Goal: Information Seeking & Learning: Learn about a topic

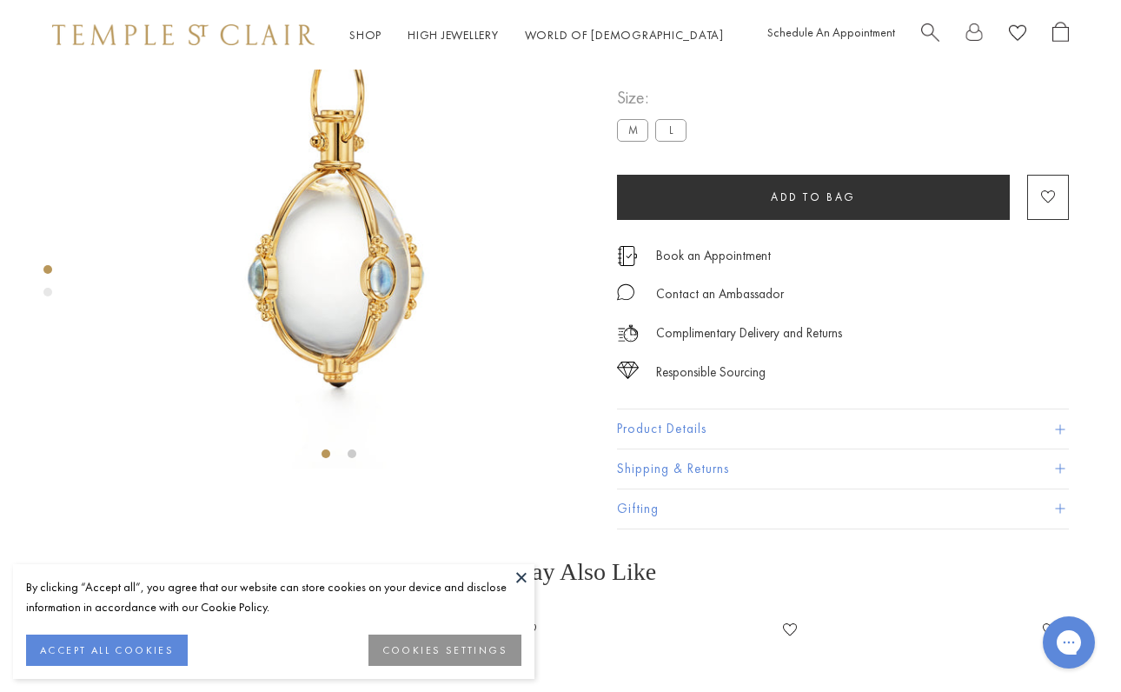
scroll to position [119, 0]
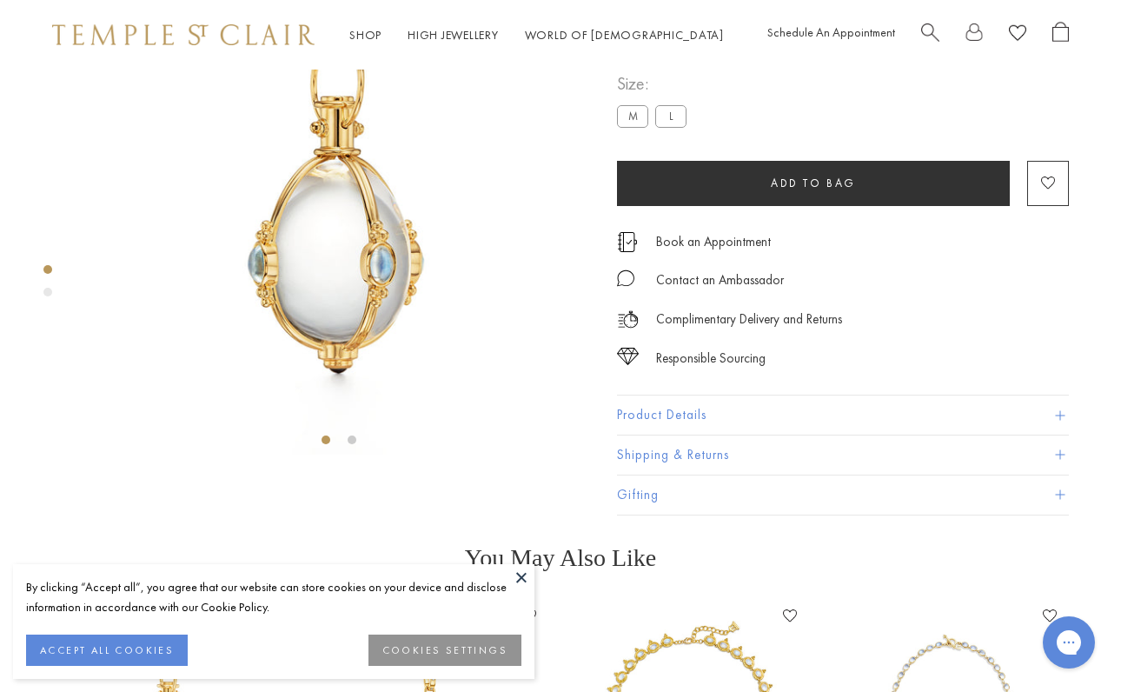
click at [668, 127] on label "L" at bounding box center [670, 116] width 31 height 22
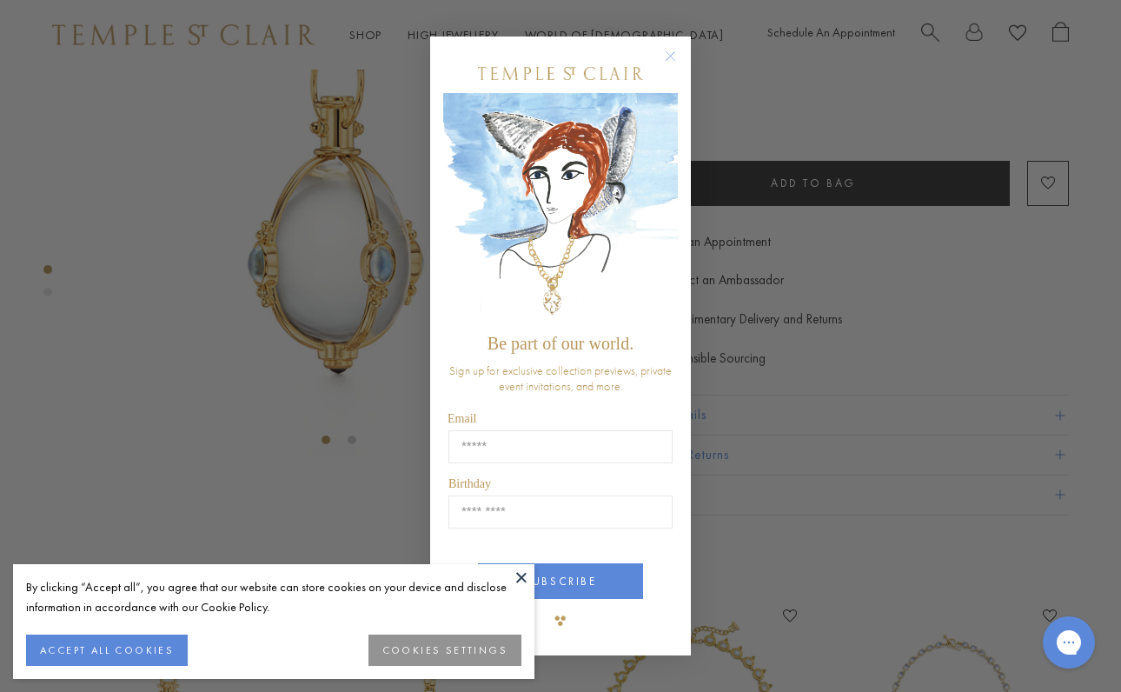
scroll to position [99, 0]
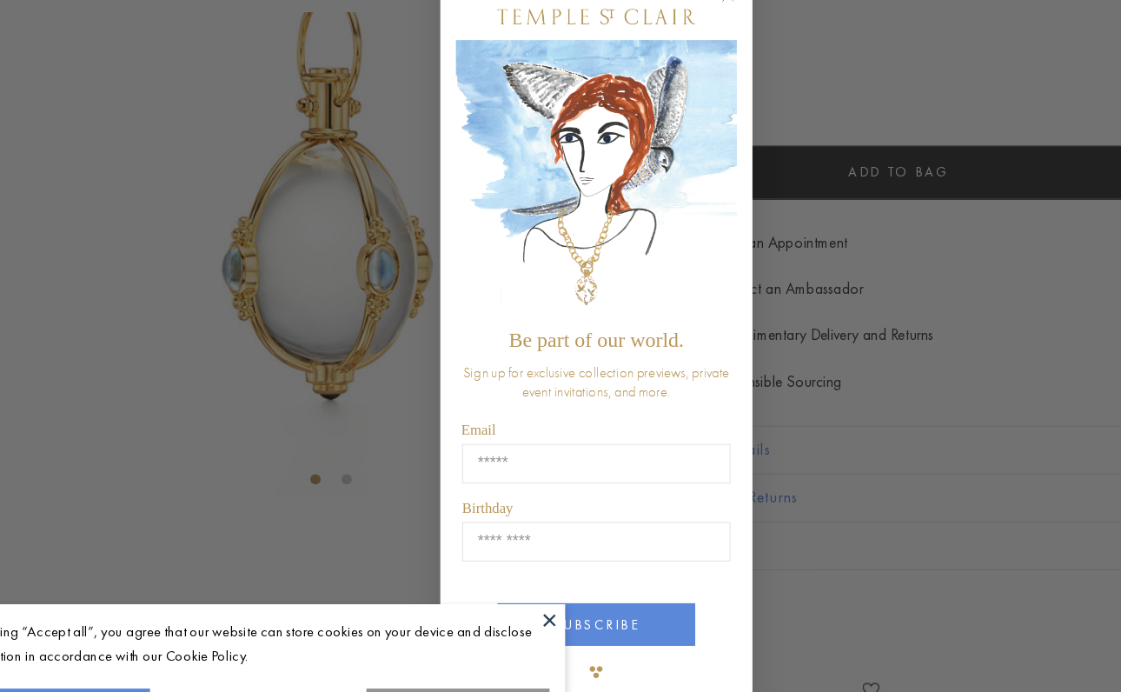
click at [508, 564] on button at bounding box center [521, 577] width 26 height 26
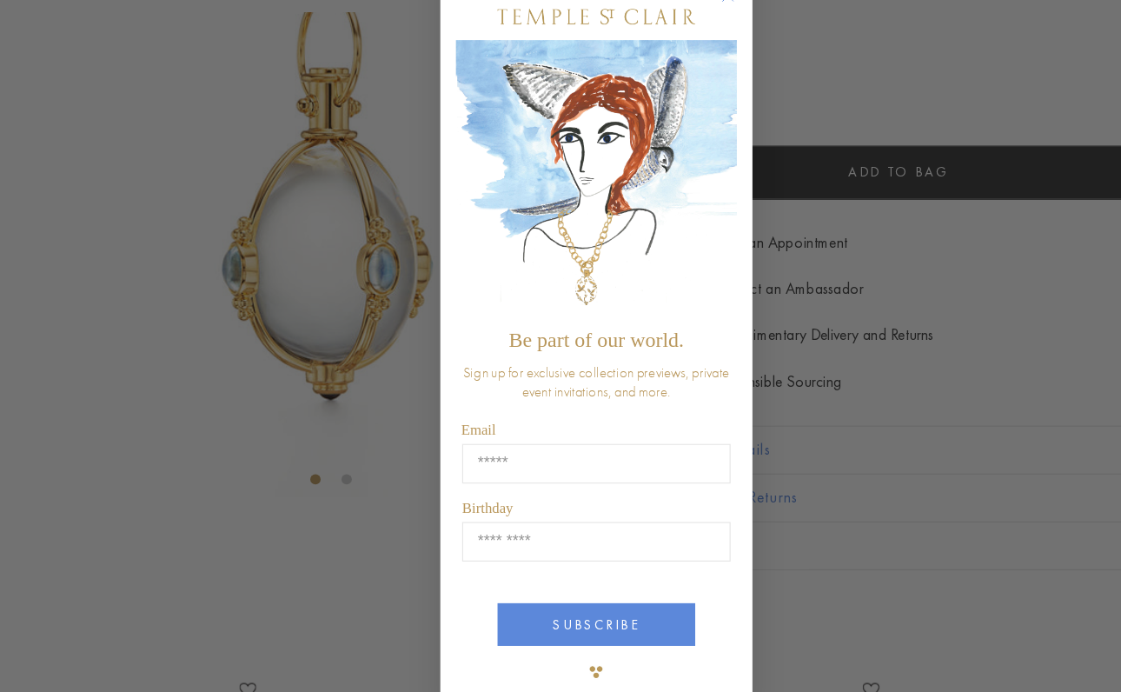
click at [296, 335] on div "Close dialog Be part of our world. Sign up for exclusive collection previews, p…" at bounding box center [560, 346] width 1121 height 692
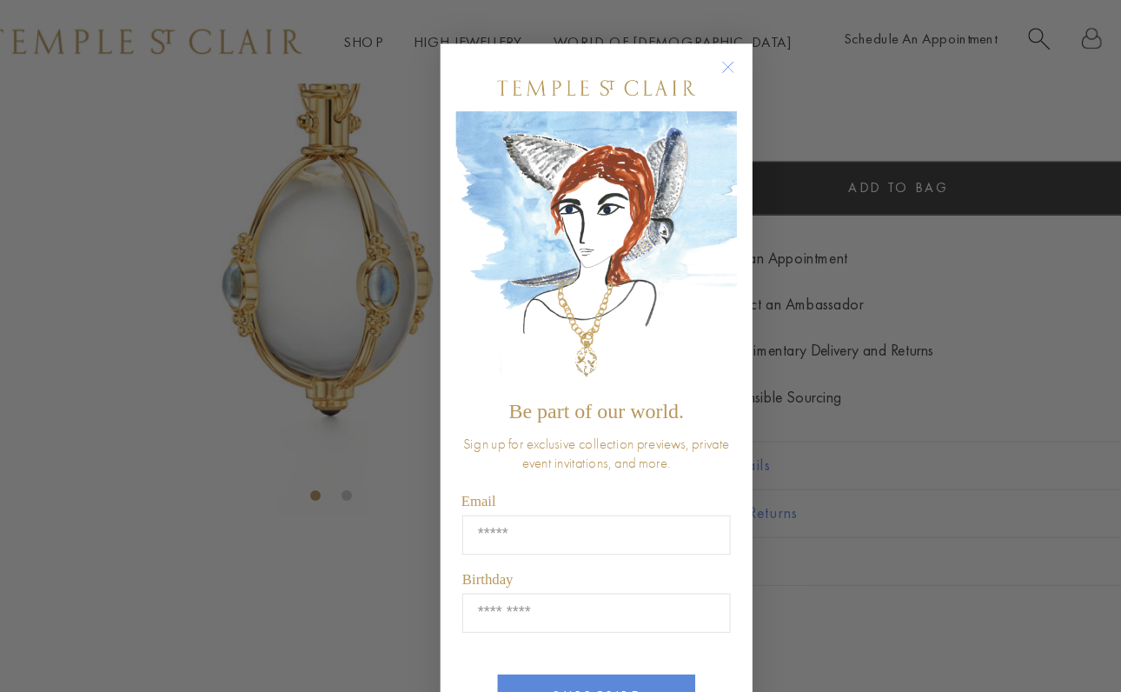
scroll to position [123, 0]
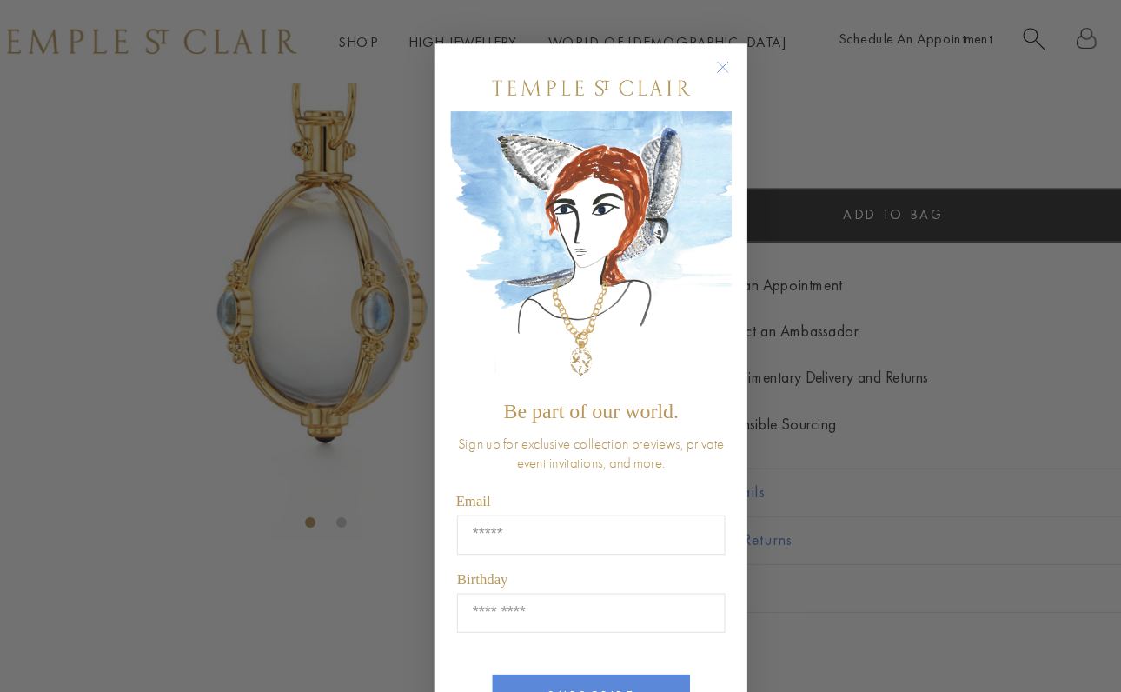
click at [660, 52] on circle "Close dialog" at bounding box center [670, 56] width 21 height 21
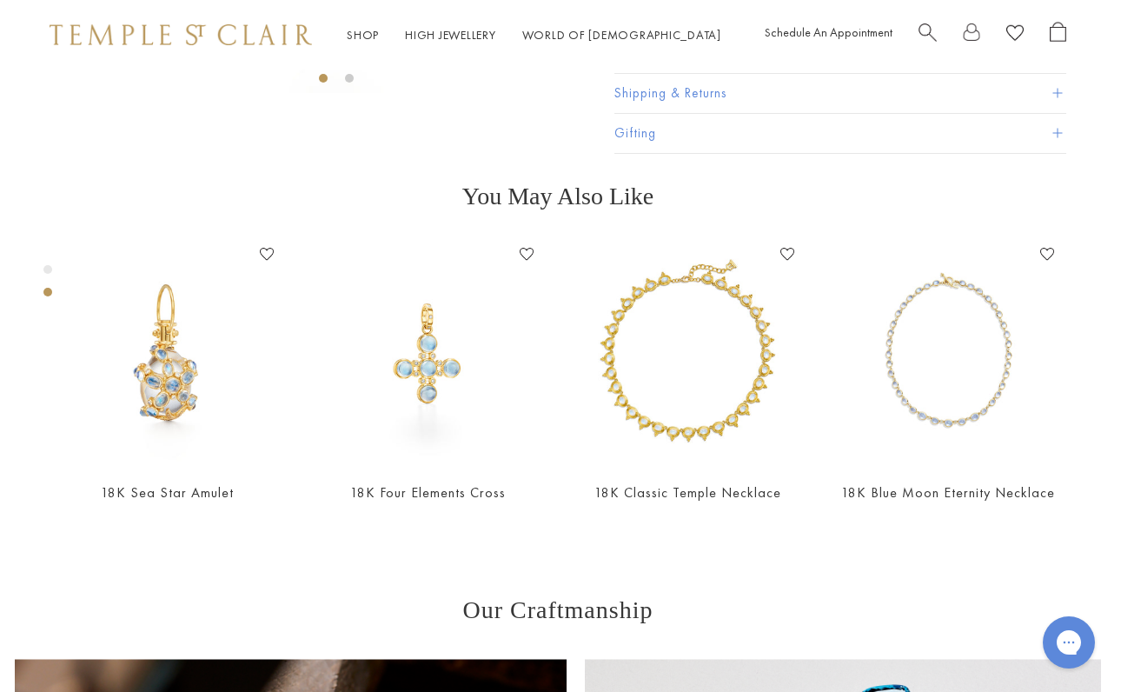
scroll to position [364, 3]
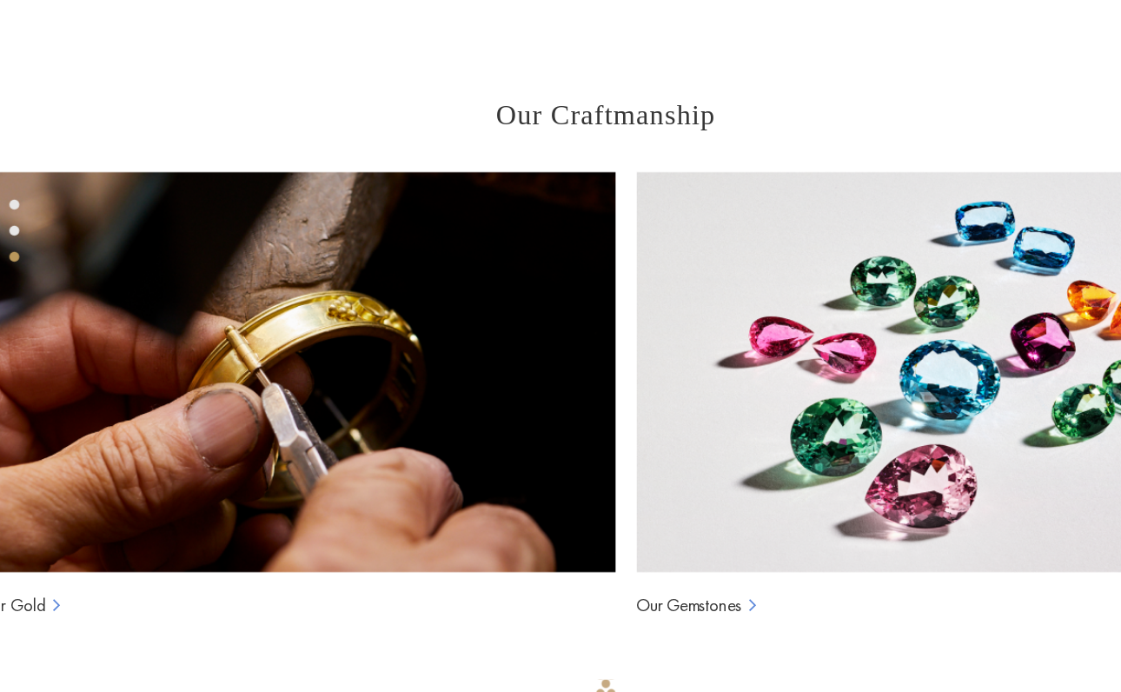
scroll to position [900, 0]
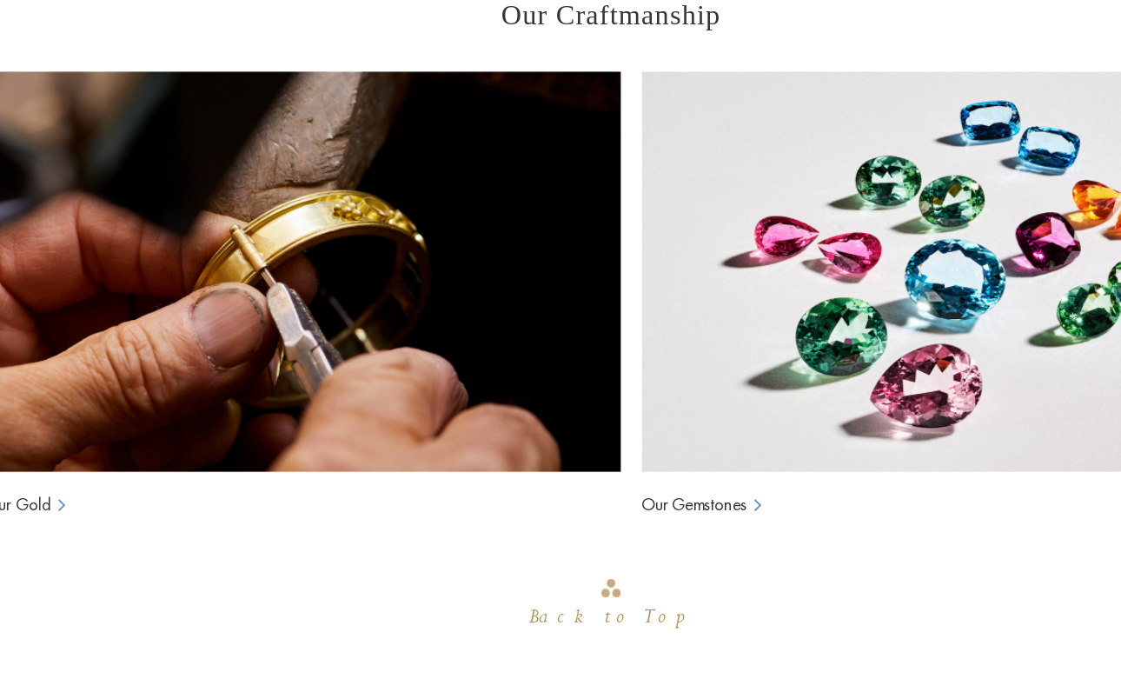
scroll to position [1390, 0]
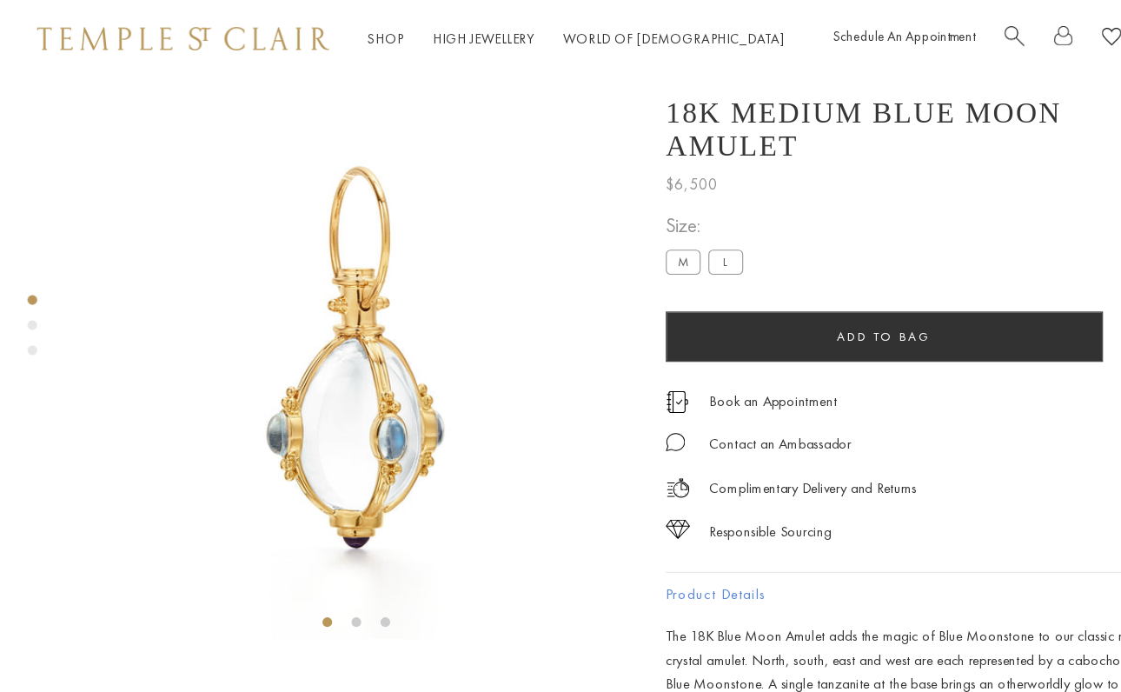
scroll to position [0, 0]
click at [422, 36] on link "High Jewellery High Jewellery" at bounding box center [453, 35] width 91 height 16
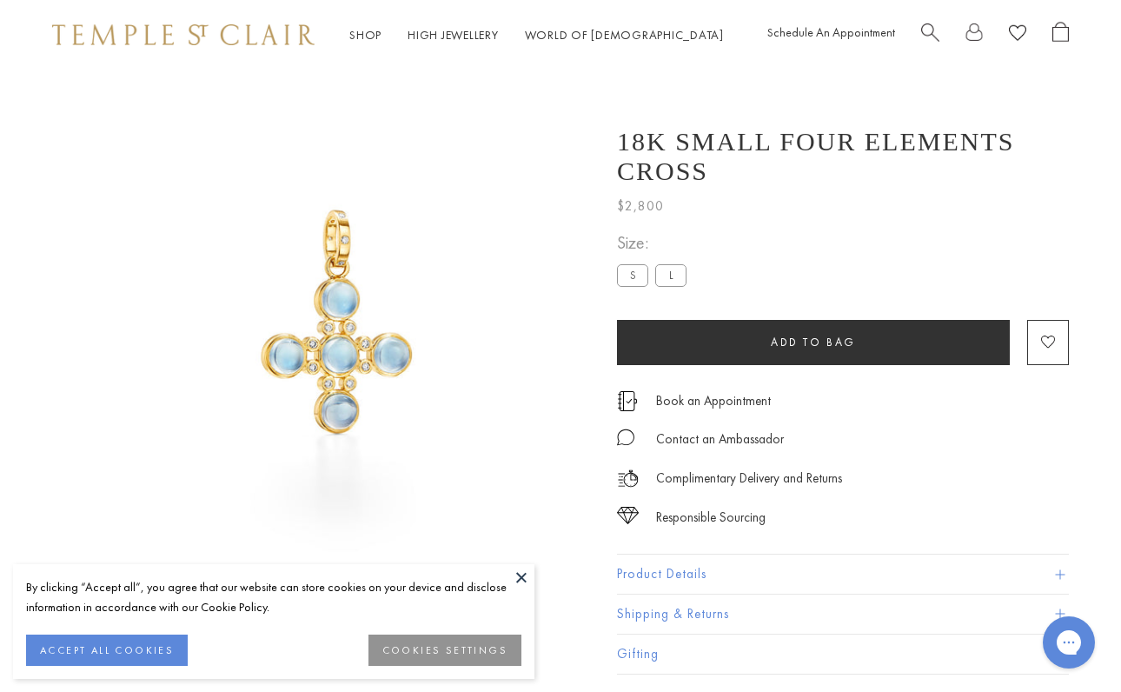
scroll to position [70, 0]
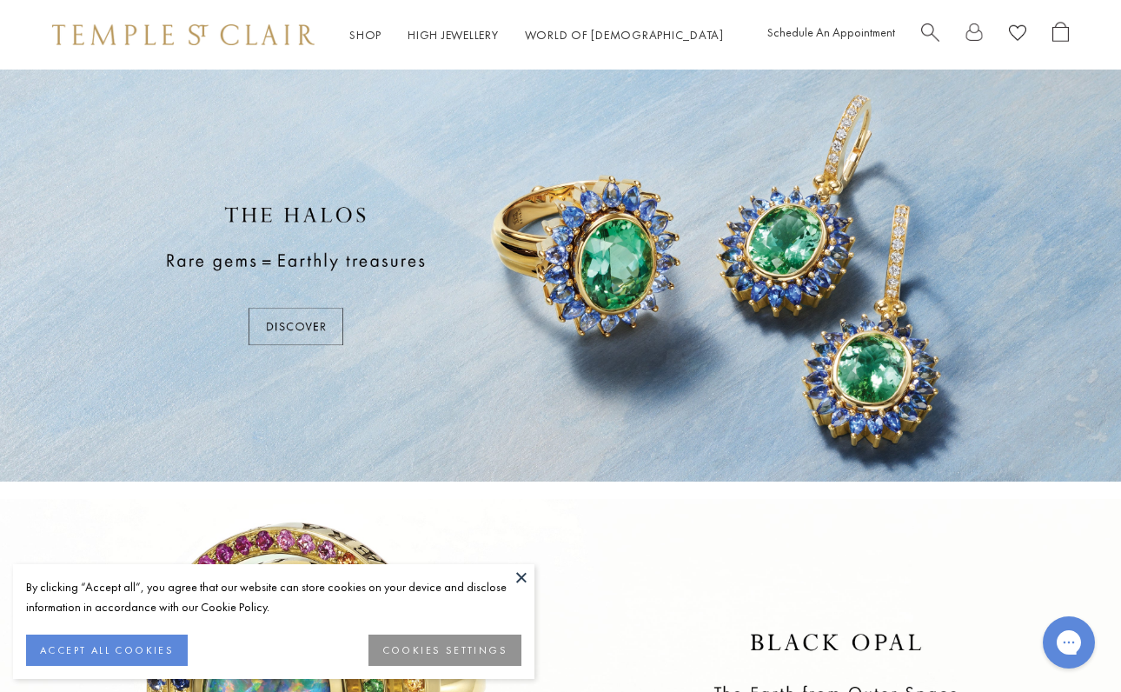
click at [154, 649] on button "ACCEPT ALL COOKIES" at bounding box center [107, 649] width 162 height 31
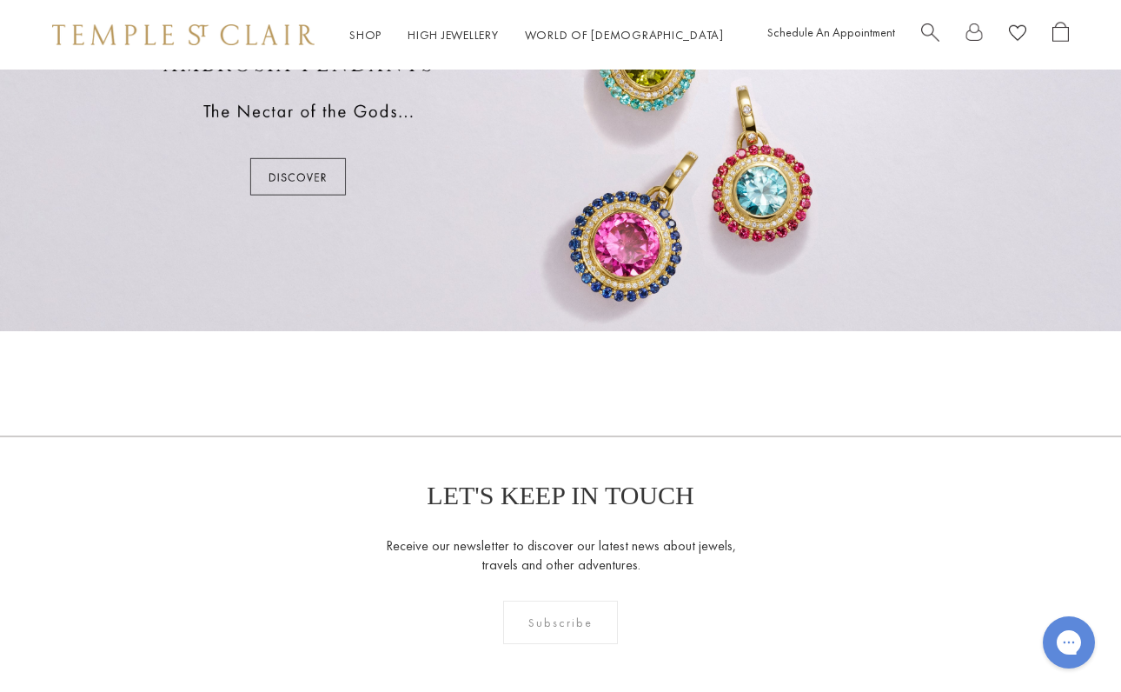
scroll to position [358, 0]
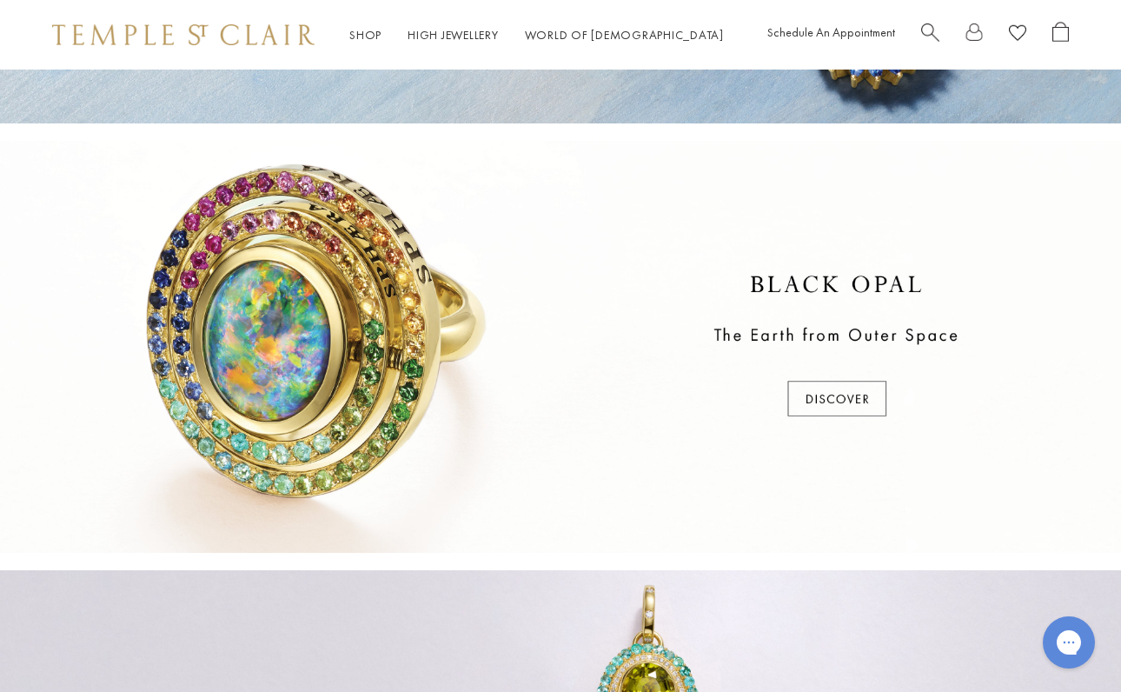
click at [812, 397] on div at bounding box center [560, 347] width 1121 height 412
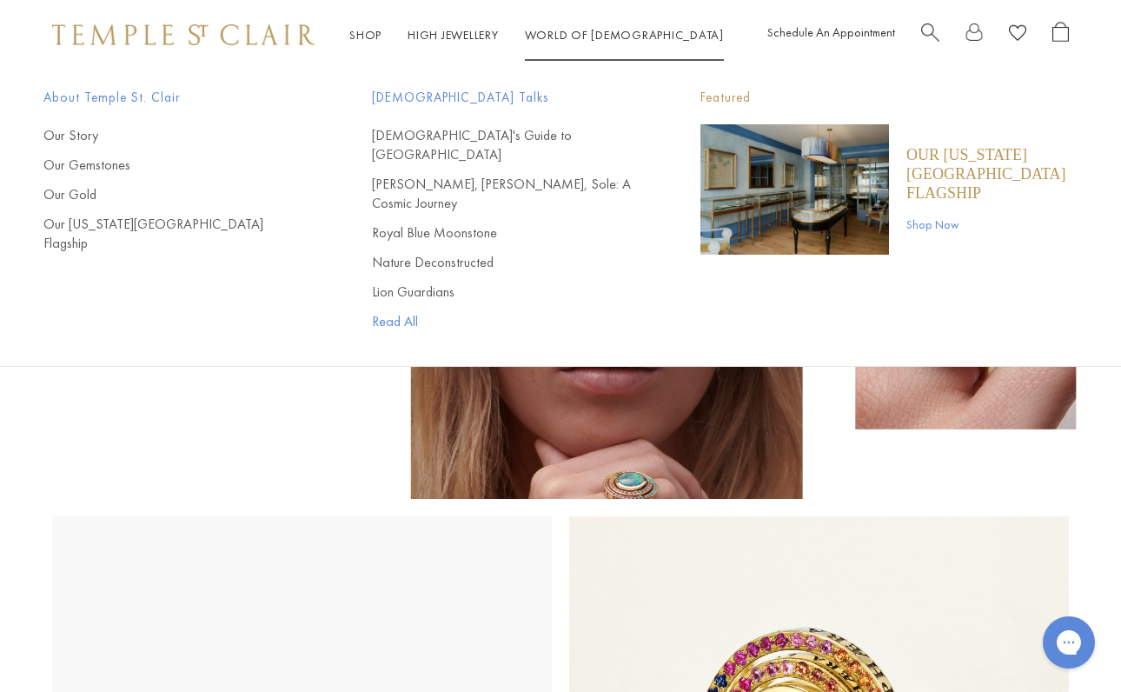
click at [404, 312] on link "Read All" at bounding box center [501, 321] width 259 height 19
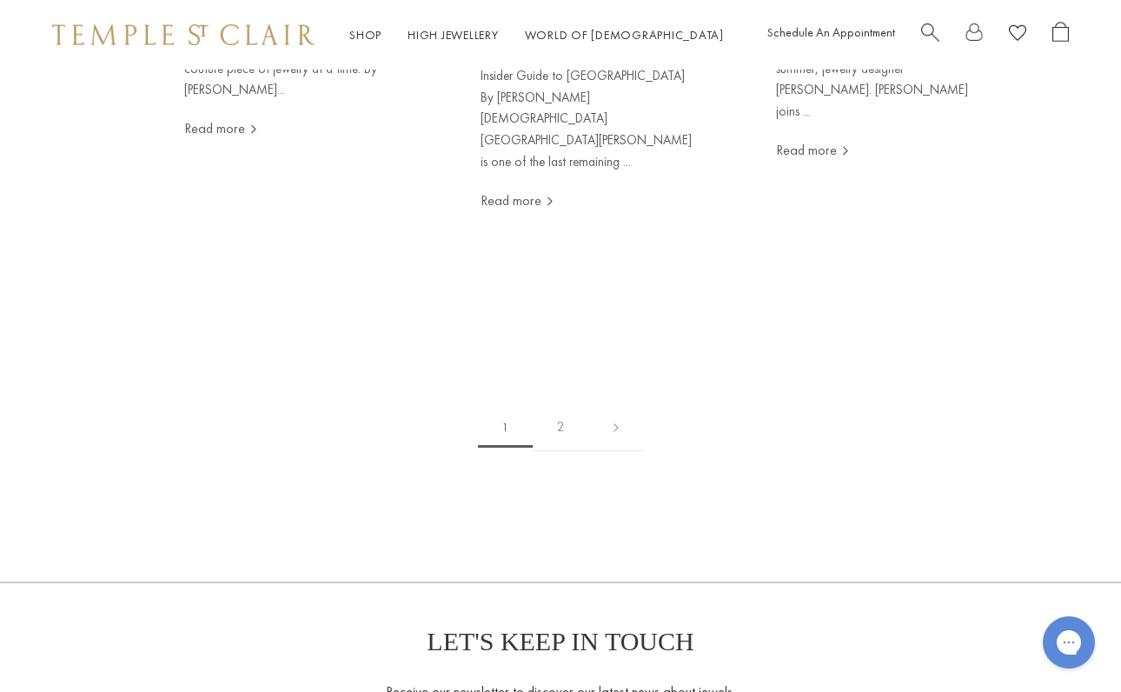
scroll to position [2263, 0]
click at [560, 401] on link "2" at bounding box center [561, 425] width 56 height 48
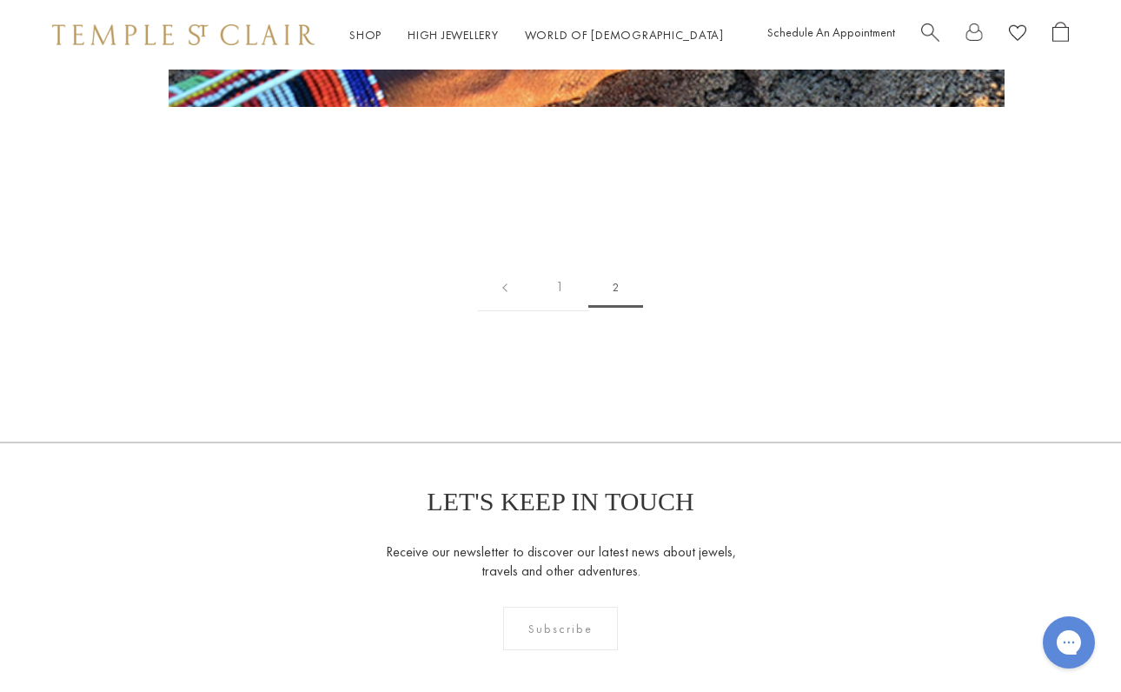
scroll to position [474, 0]
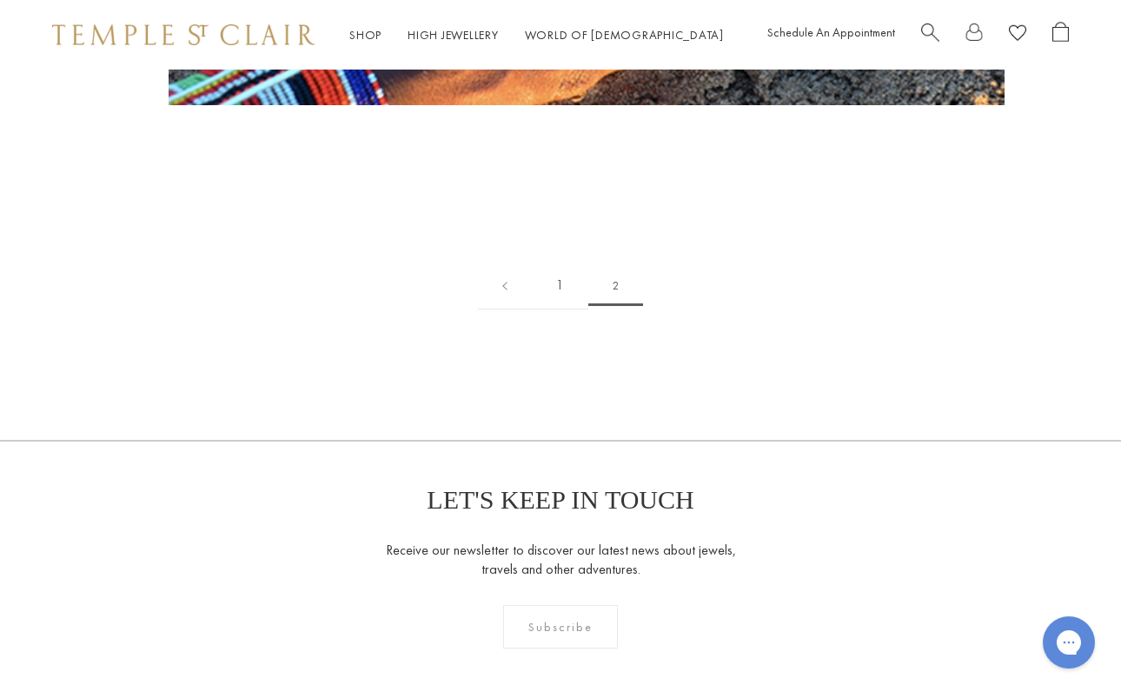
click at [561, 280] on link "1" at bounding box center [560, 286] width 56 height 48
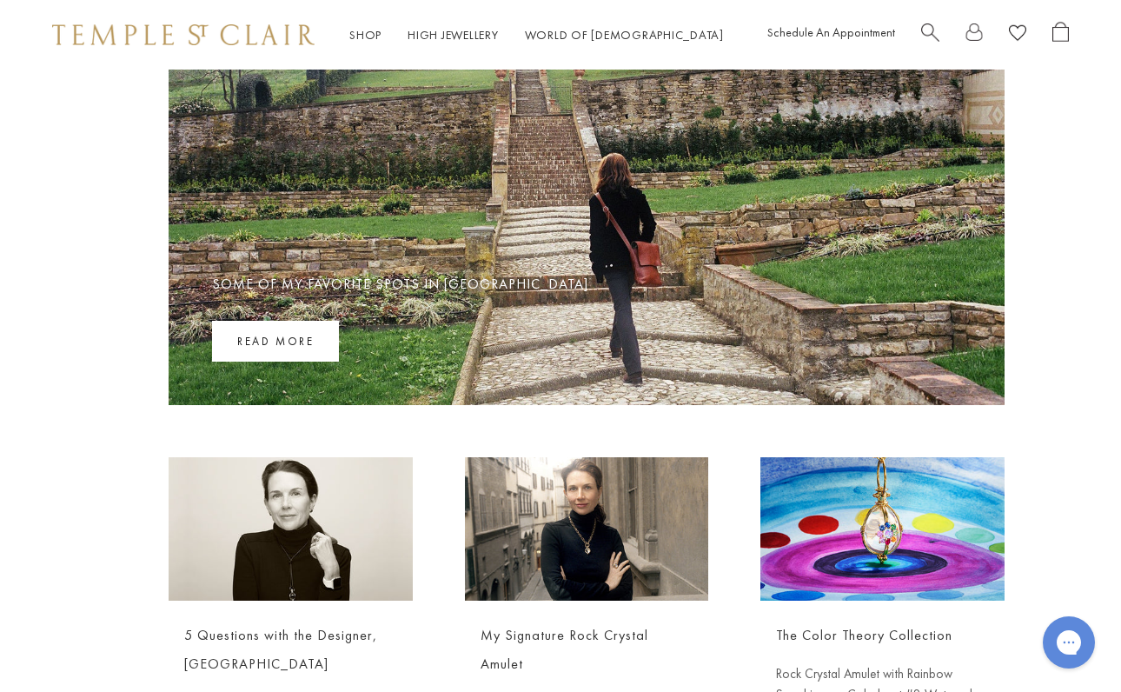
scroll to position [175, 0]
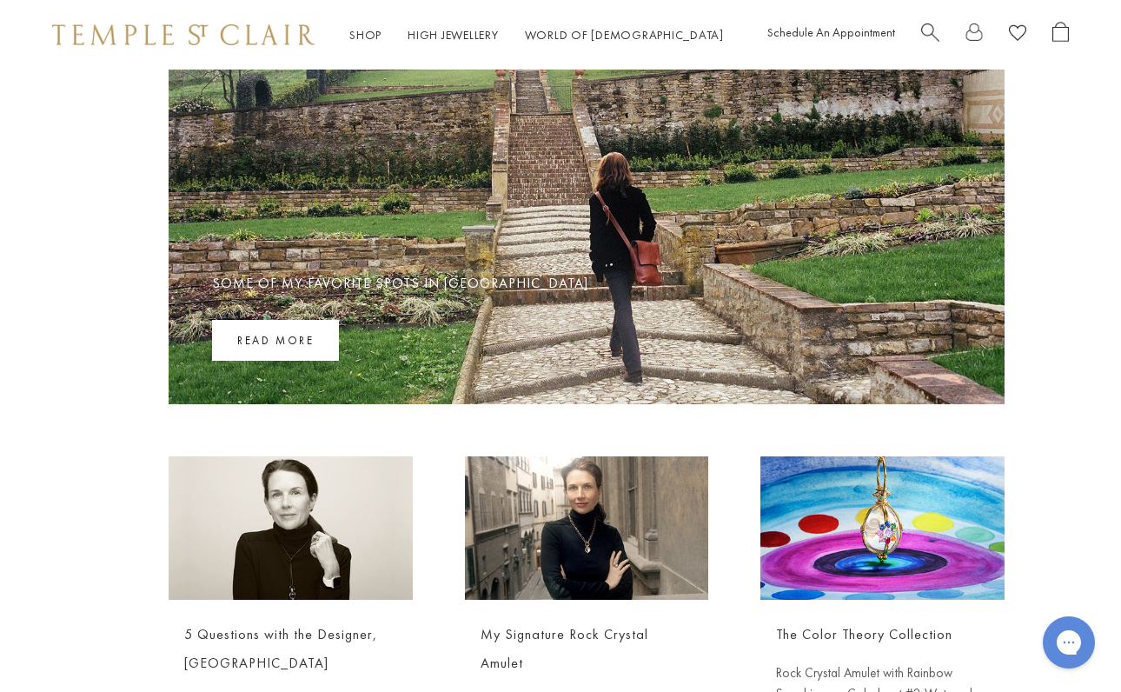
click at [292, 340] on link "Read more" at bounding box center [275, 340] width 127 height 41
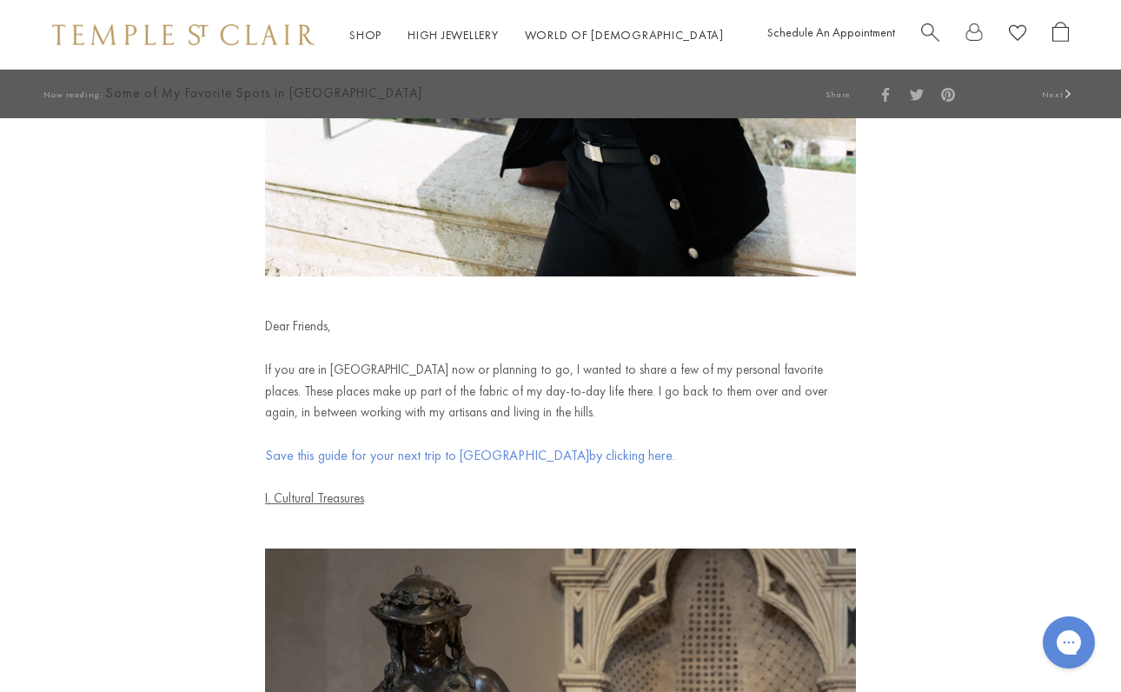
scroll to position [520, 0]
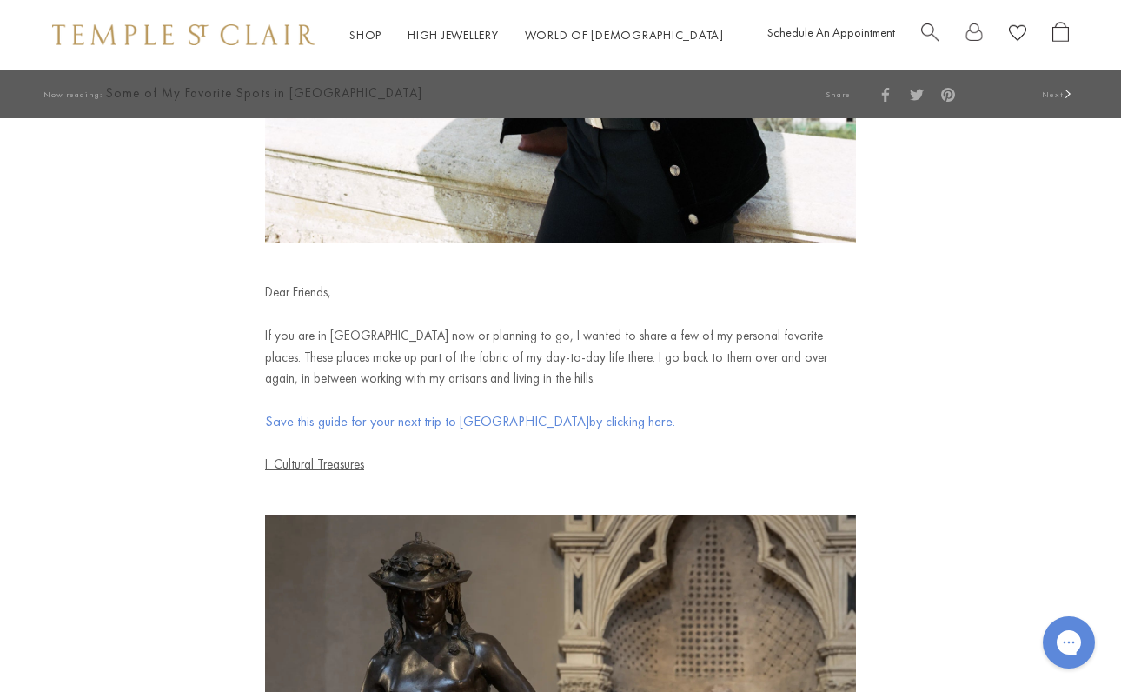
click at [461, 420] on span "Save this guide for your next trip to Florence" at bounding box center [427, 421] width 324 height 18
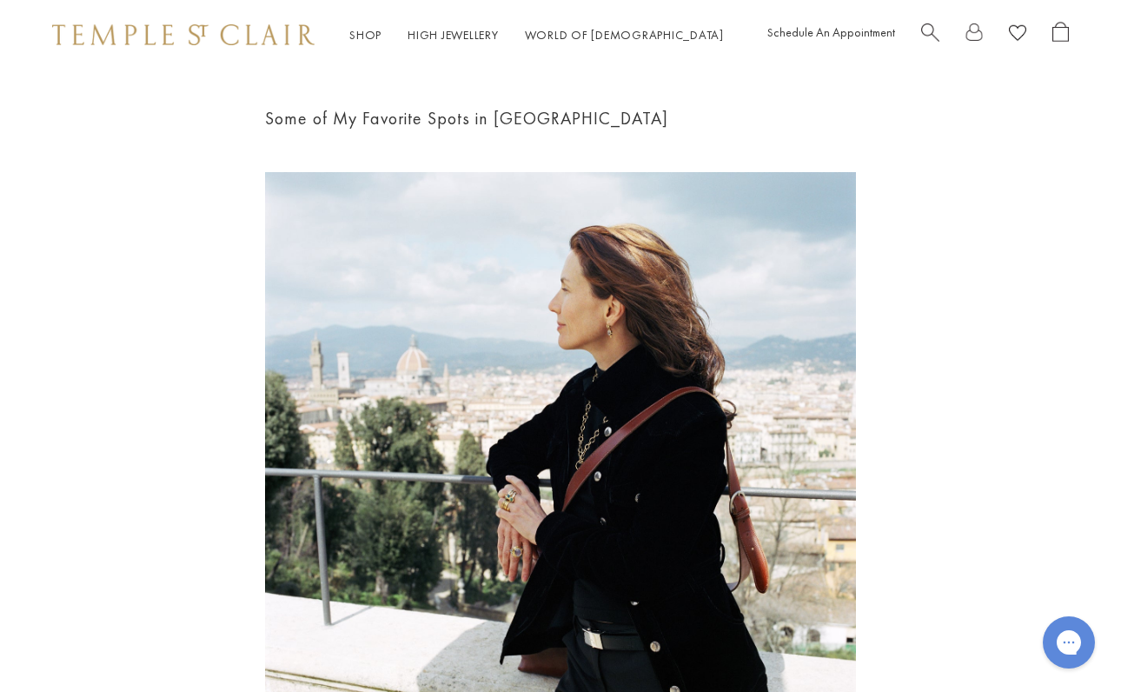
scroll to position [0, 0]
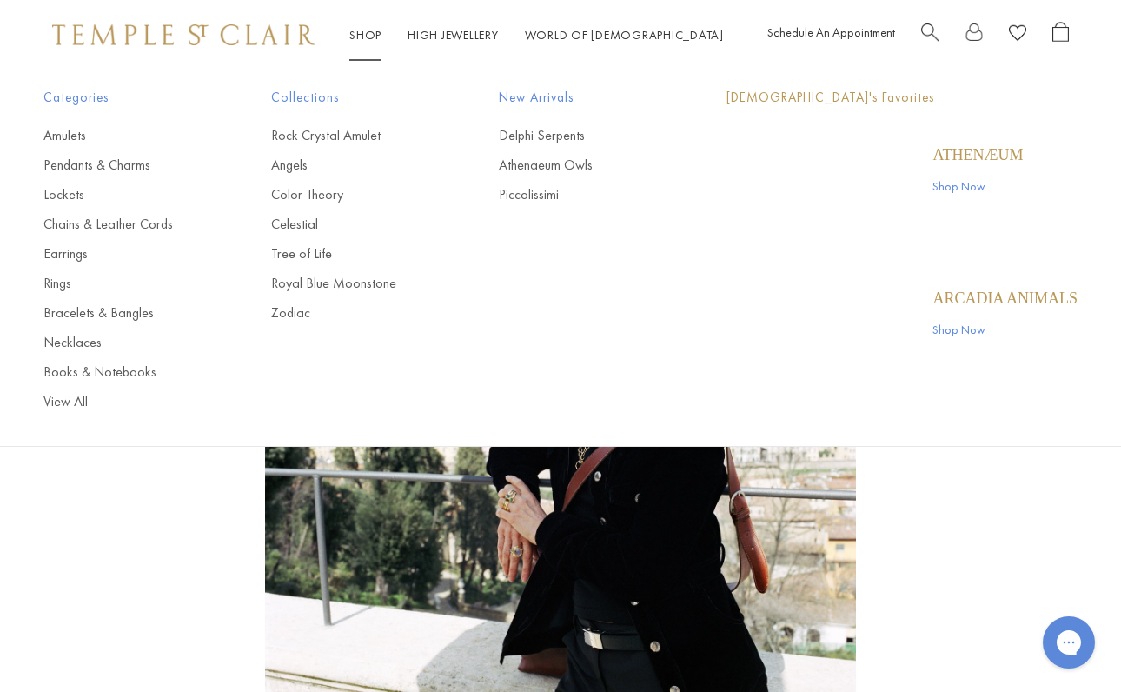
click at [368, 33] on link "Shop Shop" at bounding box center [365, 35] width 32 height 16
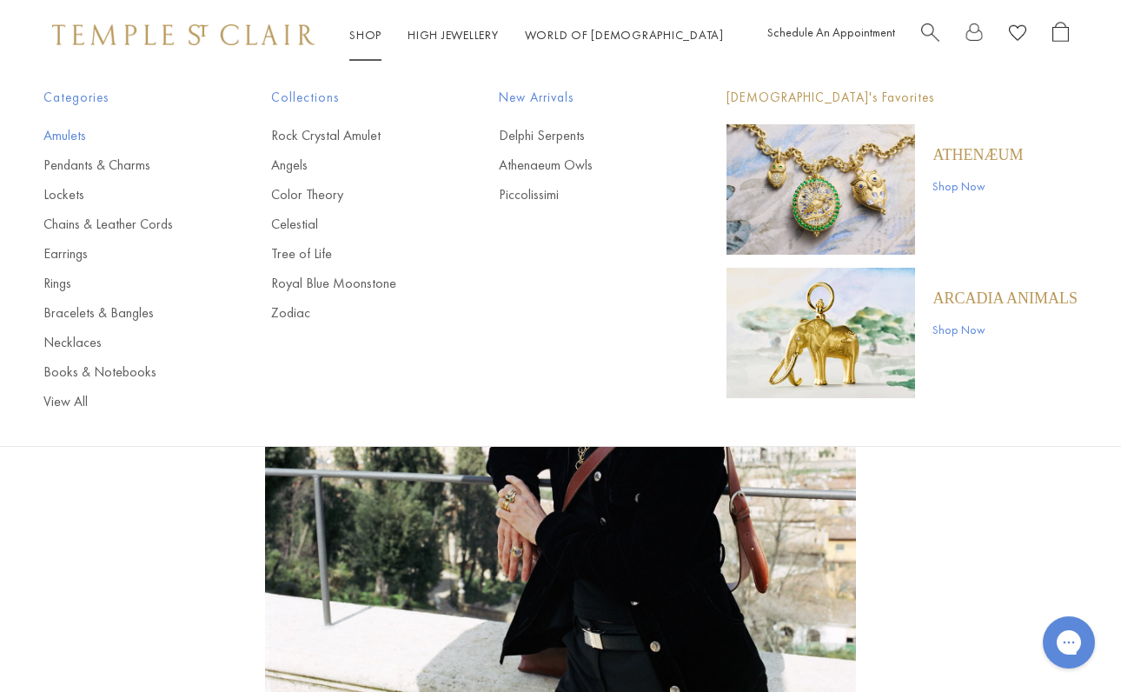
click at [68, 134] on link "Amulets" at bounding box center [122, 135] width 158 height 19
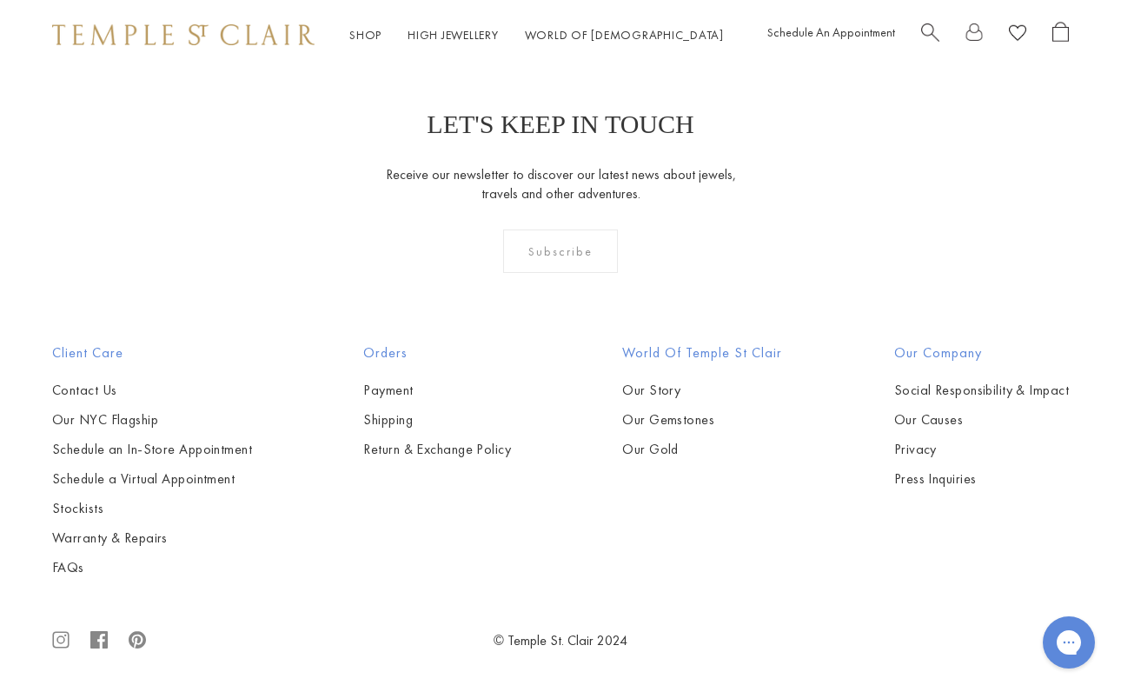
scroll to position [4270, 0]
